Goal: Transaction & Acquisition: Book appointment/travel/reservation

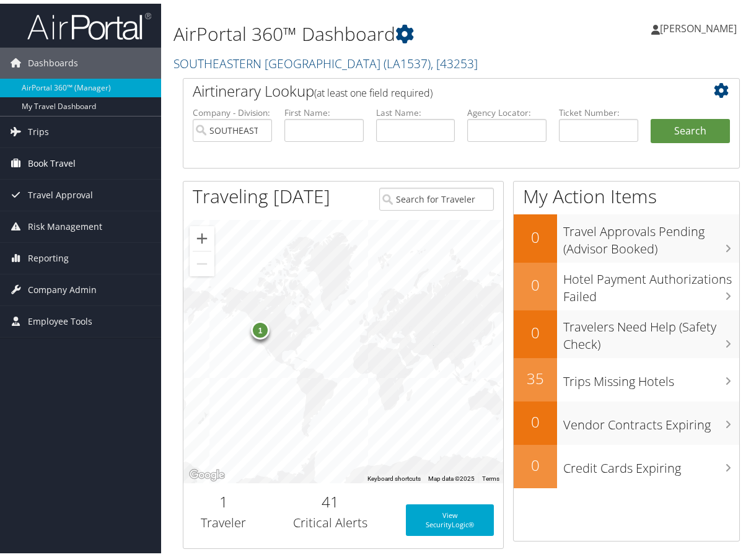
click at [53, 164] on span "Book Travel" at bounding box center [52, 159] width 48 height 31
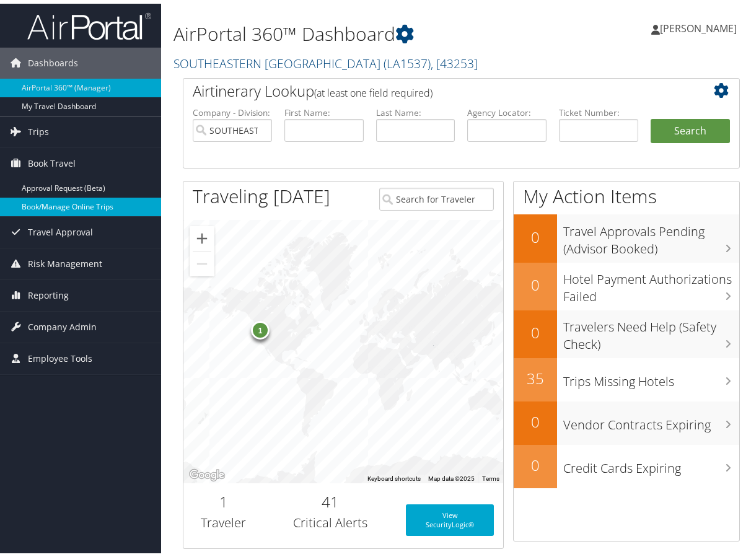
click at [53, 195] on link "Book/Manage Online Trips" at bounding box center [80, 203] width 161 height 19
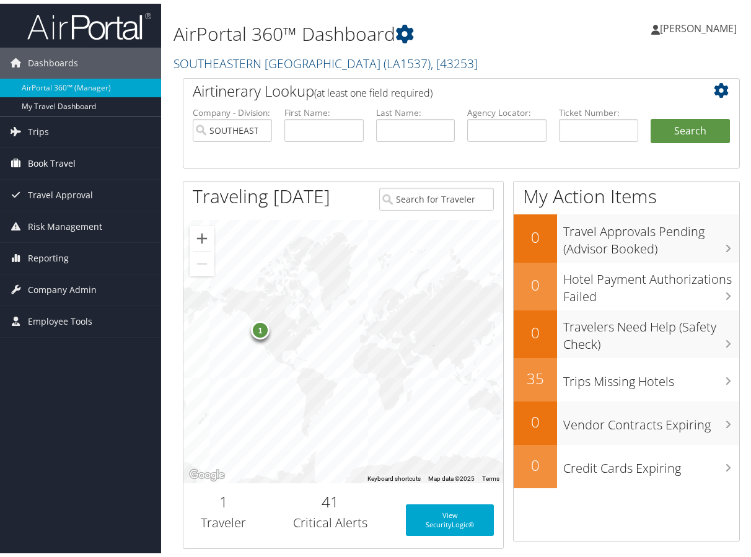
click at [62, 156] on span "Book Travel" at bounding box center [52, 159] width 48 height 31
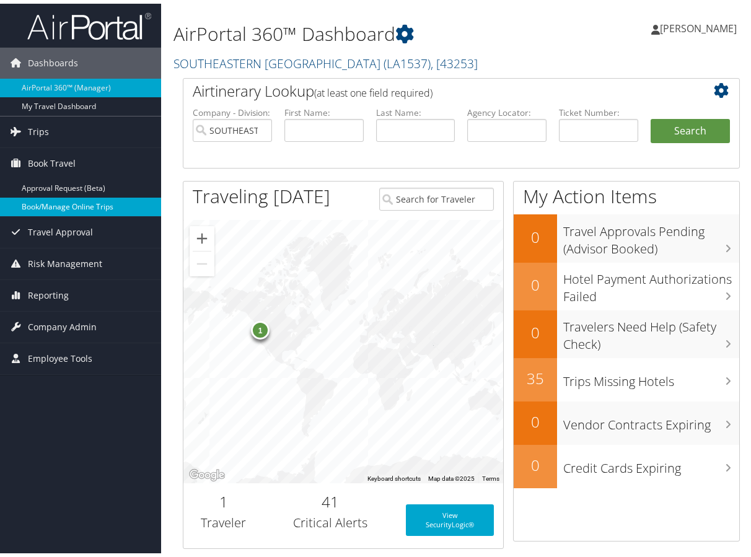
click at [35, 206] on link "Book/Manage Online Trips" at bounding box center [80, 203] width 161 height 19
